Goal: Browse casually: Explore the website without a specific task or goal

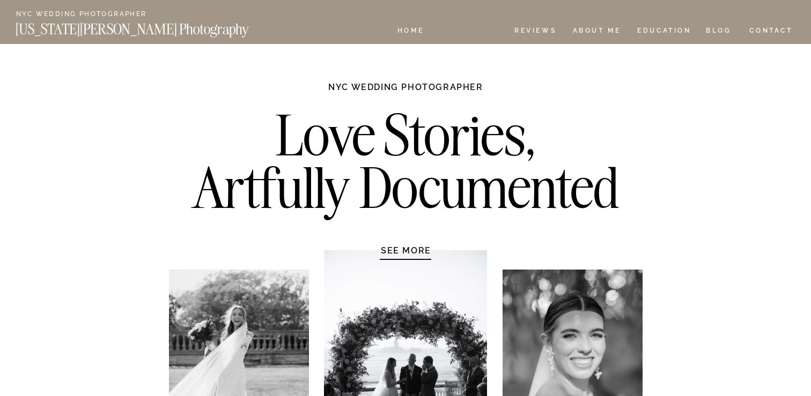
click at [475, 29] on nav "Experience" at bounding box center [469, 31] width 56 height 9
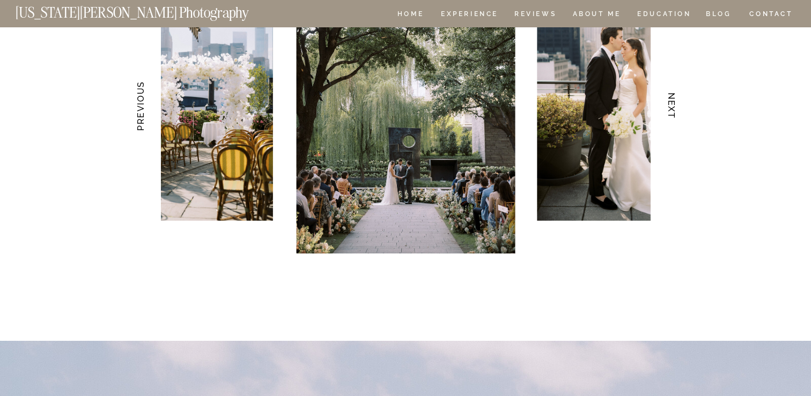
scroll to position [2164, 0]
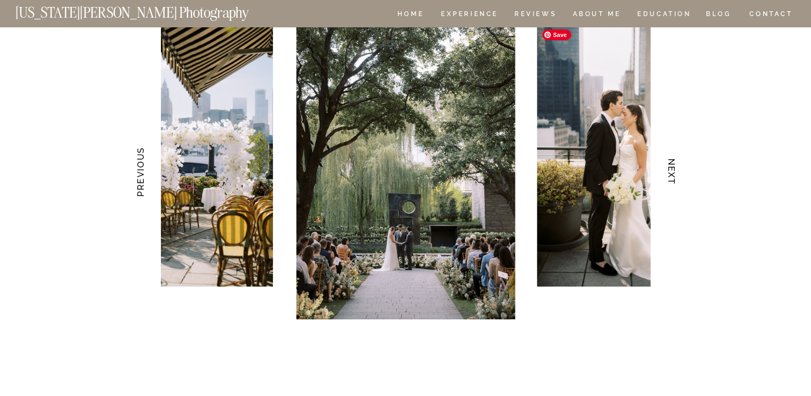
click at [627, 143] on img at bounding box center [624, 155] width 175 height 263
click at [673, 166] on h3 "NEXT" at bounding box center [671, 172] width 11 height 68
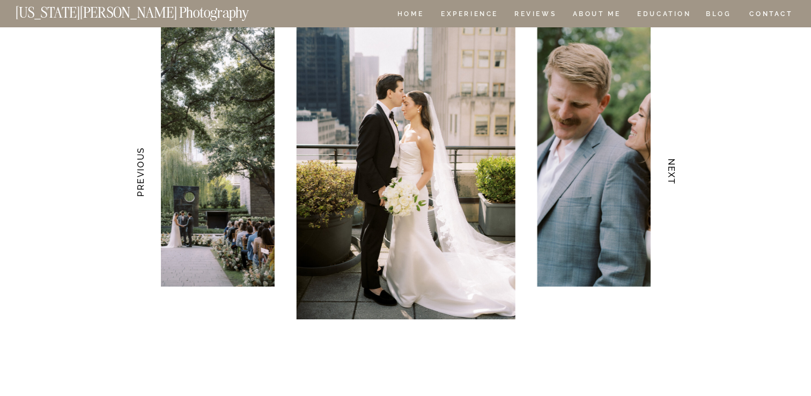
click at [673, 166] on h3 "NEXT" at bounding box center [671, 172] width 11 height 68
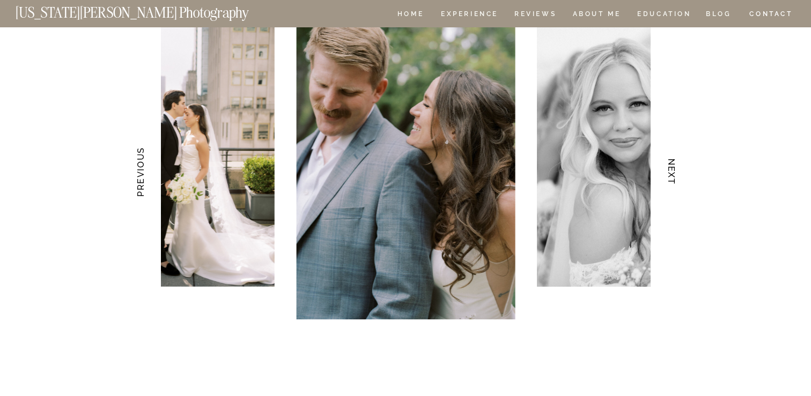
click at [673, 166] on h3 "NEXT" at bounding box center [671, 172] width 11 height 68
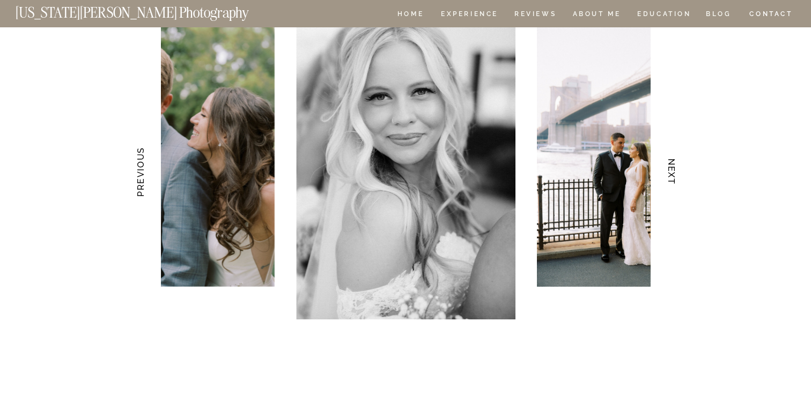
click at [673, 166] on h3 "NEXT" at bounding box center [671, 172] width 11 height 68
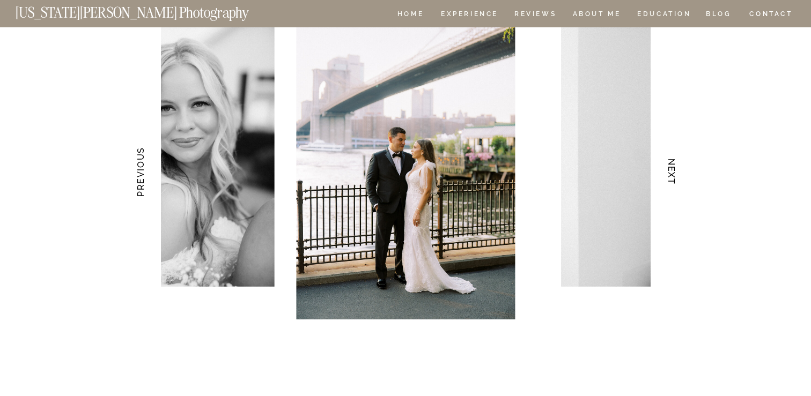
click at [673, 166] on h3 "NEXT" at bounding box center [671, 172] width 11 height 68
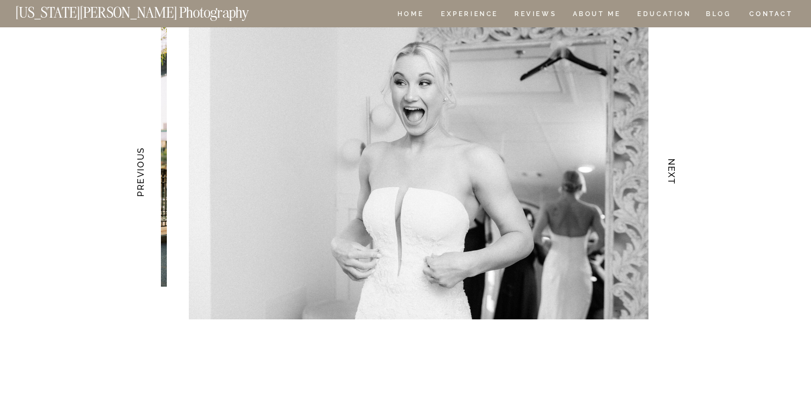
click at [673, 166] on h3 "NEXT" at bounding box center [671, 172] width 11 height 68
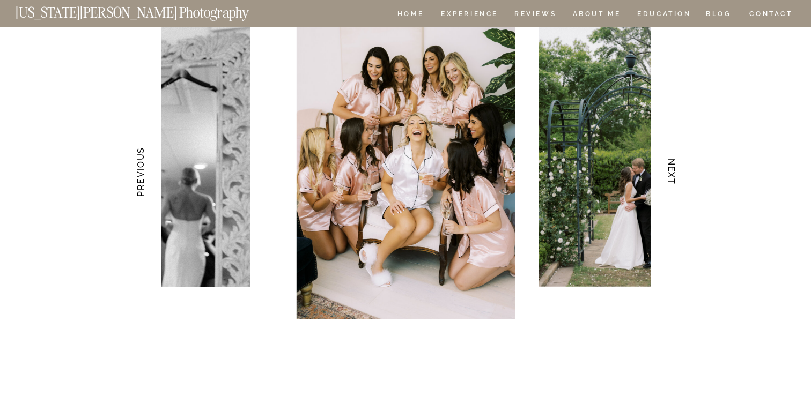
click at [673, 166] on h3 "NEXT" at bounding box center [671, 172] width 11 height 68
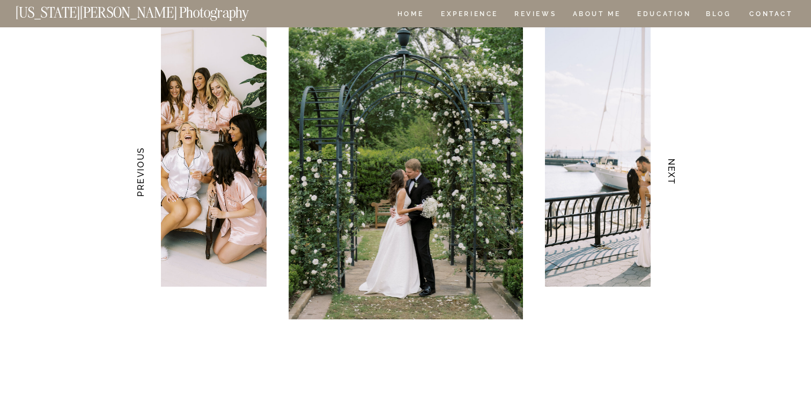
click at [673, 166] on h3 "NEXT" at bounding box center [671, 172] width 11 height 68
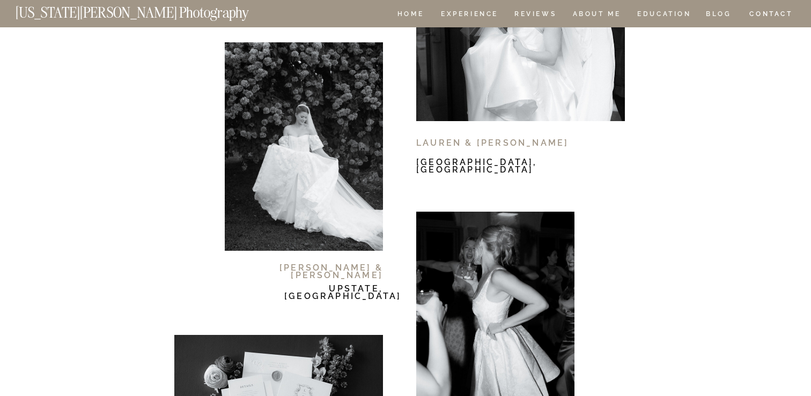
scroll to position [6455, 0]
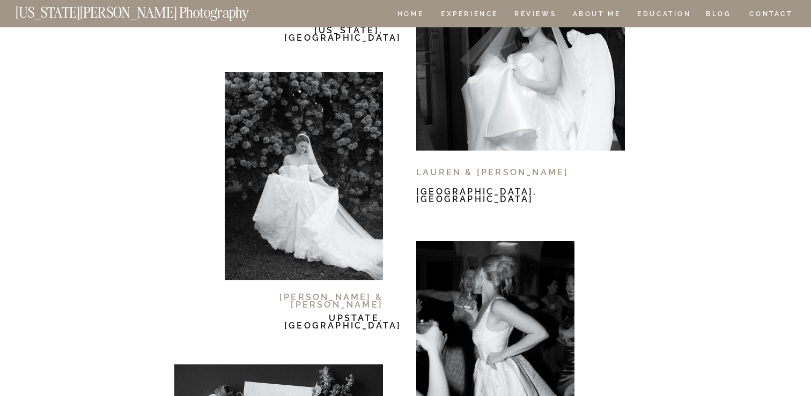
click at [340, 218] on div at bounding box center [304, 176] width 158 height 209
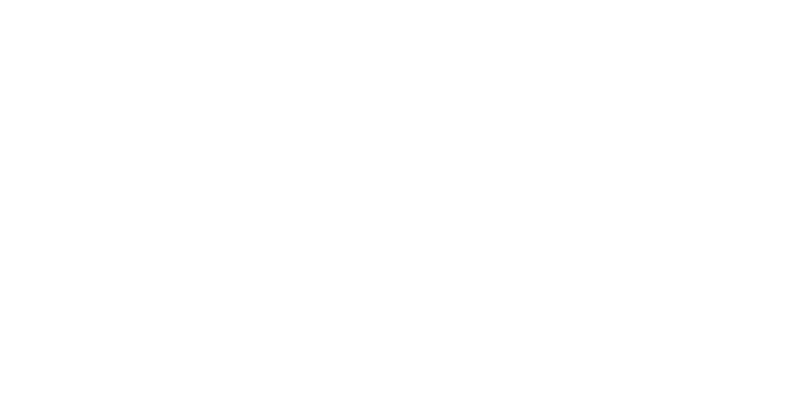
scroll to position [9990, 0]
